Goal: Find specific page/section: Find specific page/section

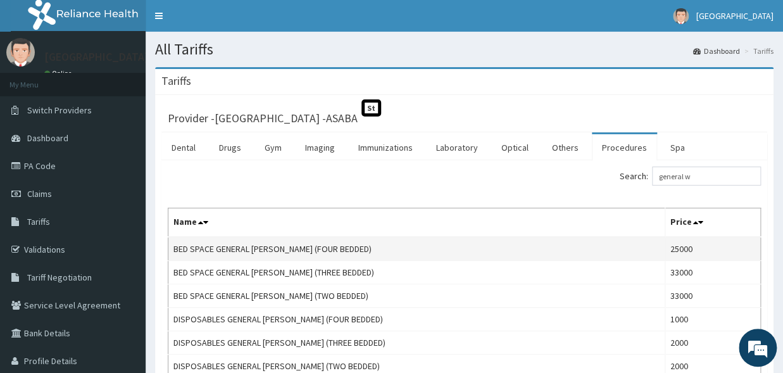
click at [630, 247] on td "BED SPACE GENERAL WARDS (FOUR BEDDED)" at bounding box center [416, 249] width 497 height 24
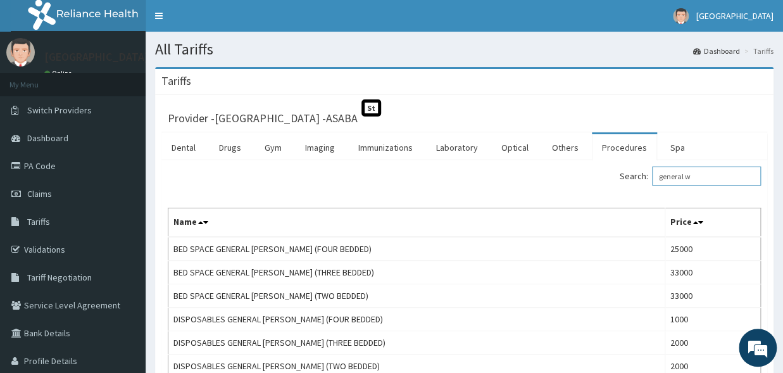
click at [723, 180] on input "general w" at bounding box center [706, 175] width 109 height 19
type input "g"
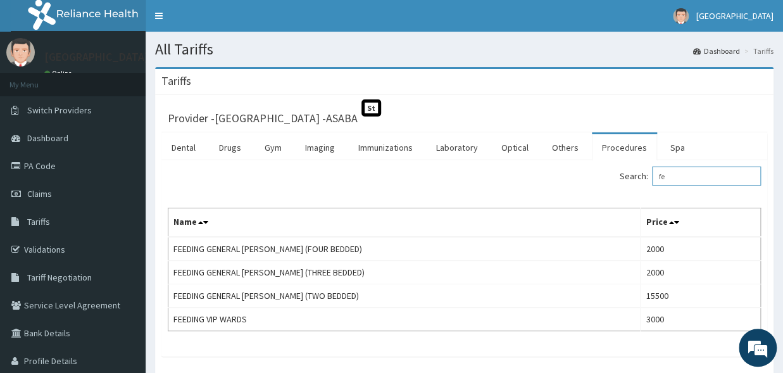
type input "f"
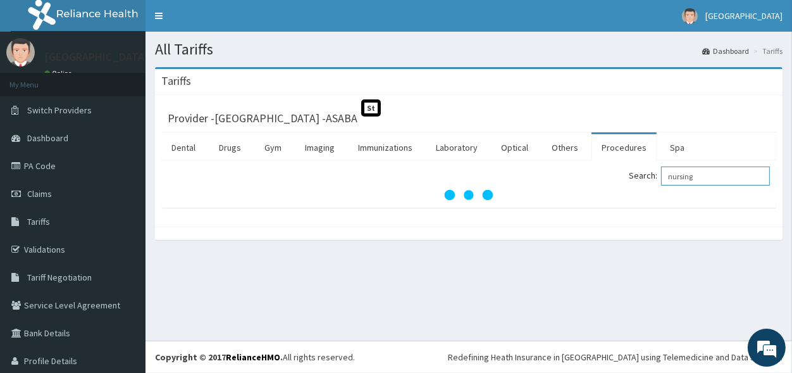
type input "nursing"
click at [630, 149] on link "Procedures" at bounding box center [624, 147] width 65 height 27
click at [667, 177] on input "Search:" at bounding box center [715, 175] width 109 height 19
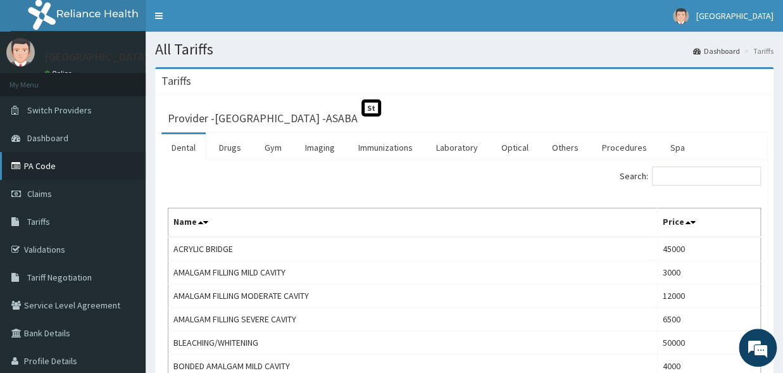
click at [92, 159] on link "PA Code" at bounding box center [73, 166] width 146 height 28
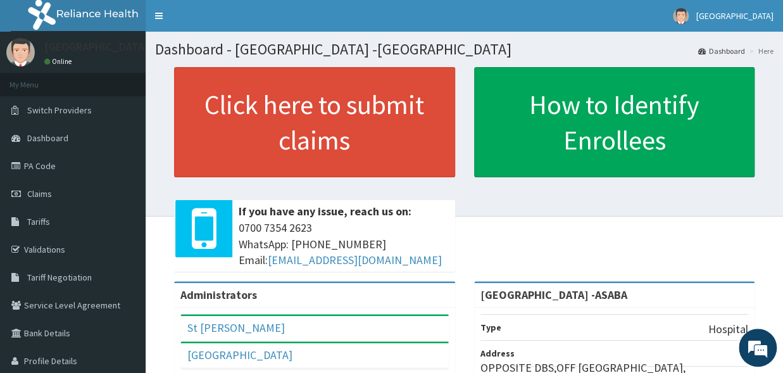
click at [451, 252] on div "If you have any issue, reach us on: [PHONE_NUMBER] WhatsApp: 017001580 Email: […" at bounding box center [343, 235] width 224 height 71
click at [92, 160] on link "PA Code" at bounding box center [73, 166] width 146 height 28
